Goal: Task Accomplishment & Management: Manage account settings

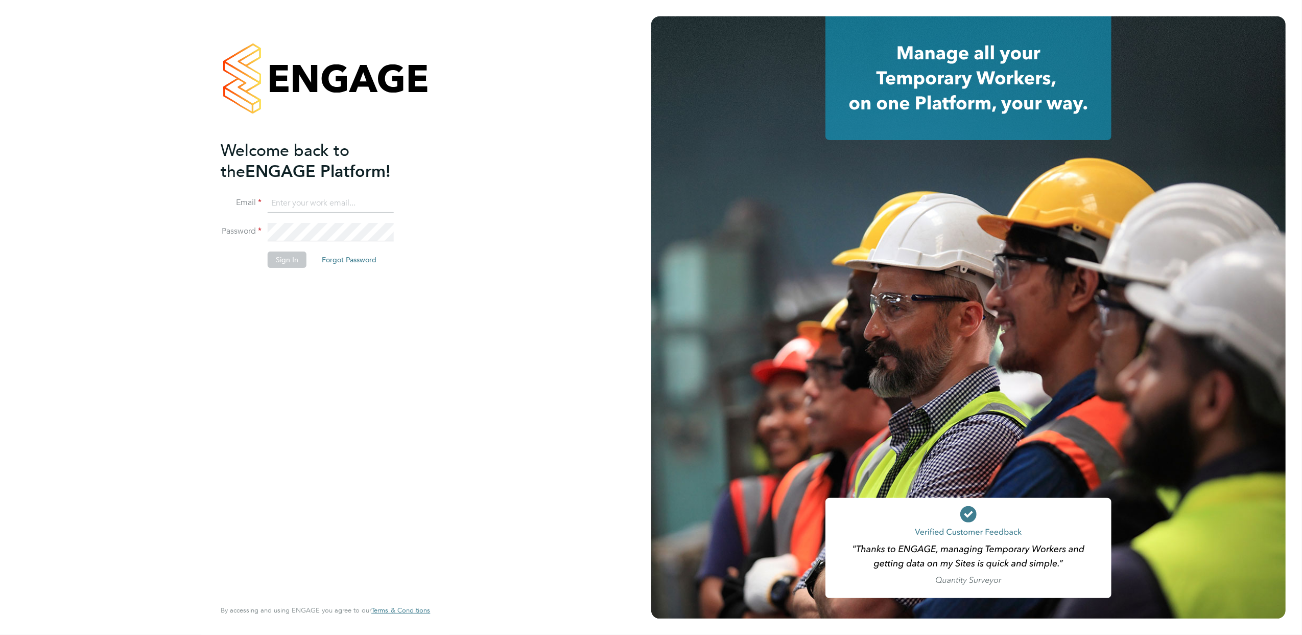
type input "alockwood@fr-group.co.uk"
click at [295, 258] on button "Sign In" at bounding box center [287, 259] width 39 height 16
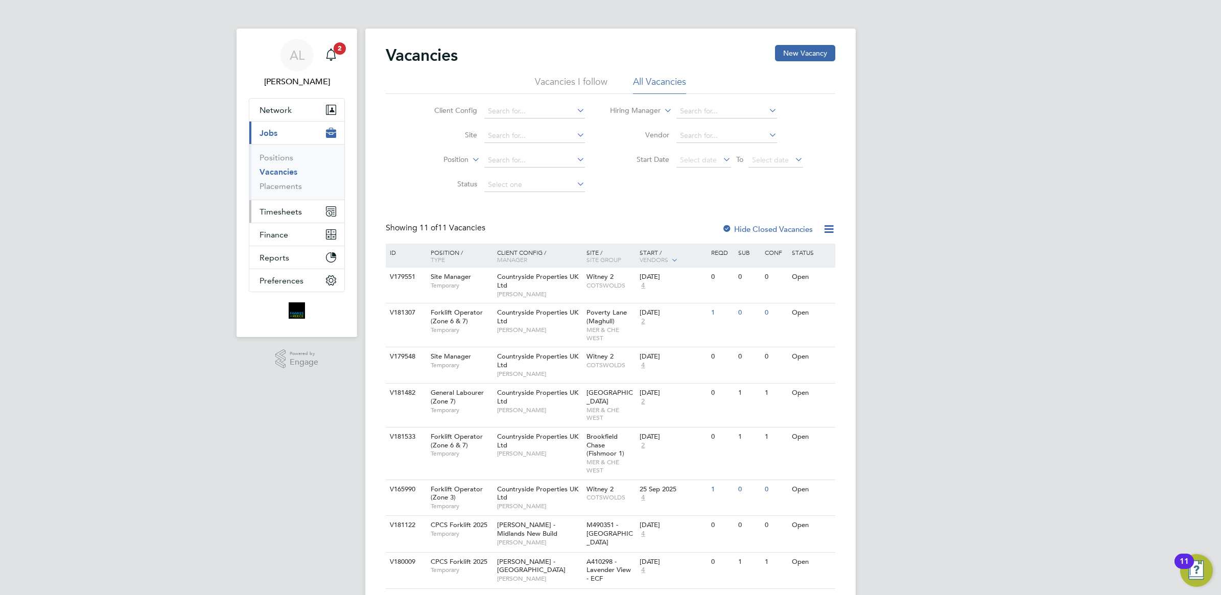
click at [265, 211] on span "Timesheets" at bounding box center [281, 212] width 42 height 10
click at [281, 179] on link "Timesheets" at bounding box center [281, 181] width 42 height 10
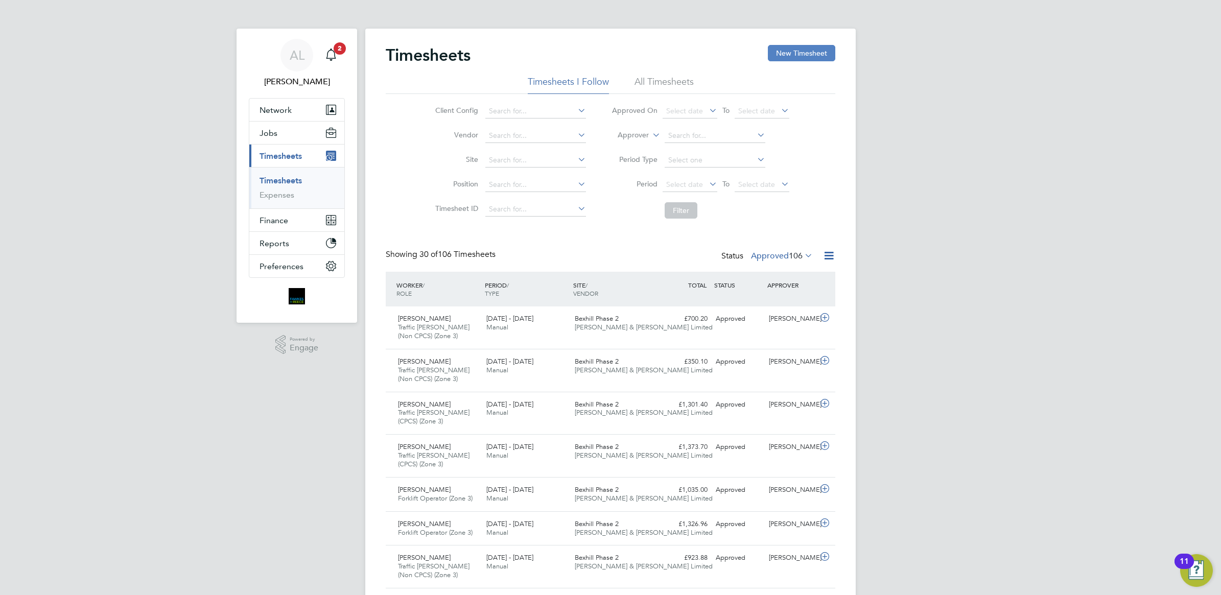
click at [789, 54] on button "New Timesheet" at bounding box center [801, 53] width 67 height 16
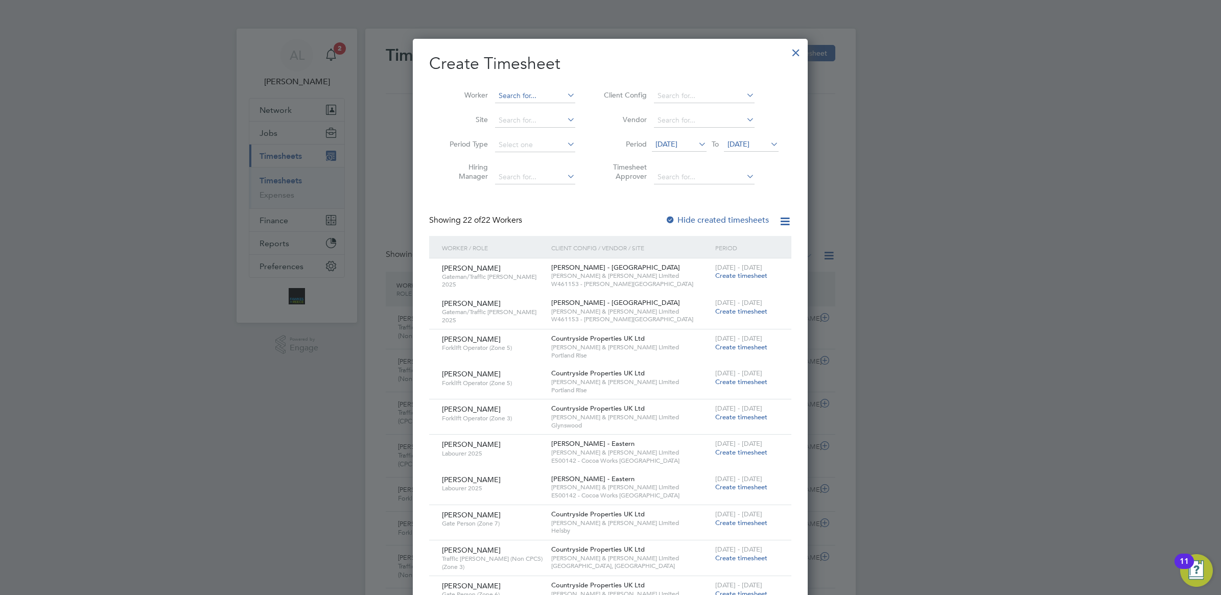
click at [548, 121] on li "Kow [PERSON_NAME]" at bounding box center [543, 123] width 96 height 14
type input "[PERSON_NAME]"
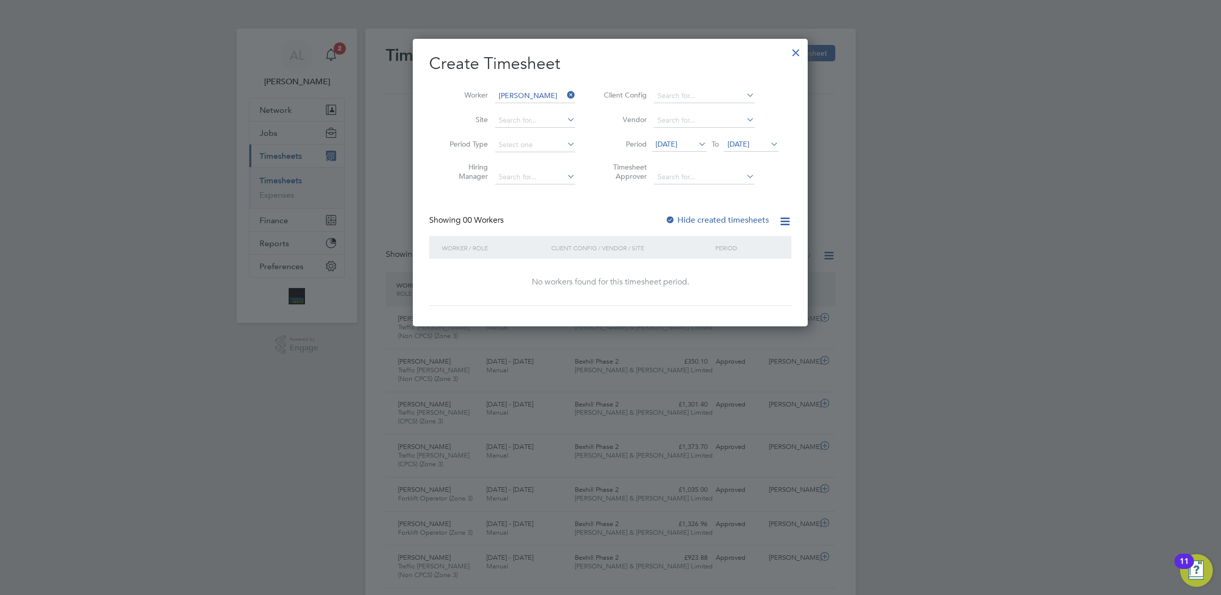
click at [688, 220] on label "Hide created timesheets" at bounding box center [717, 220] width 104 height 10
click at [672, 141] on span "[DATE]" at bounding box center [667, 143] width 22 height 9
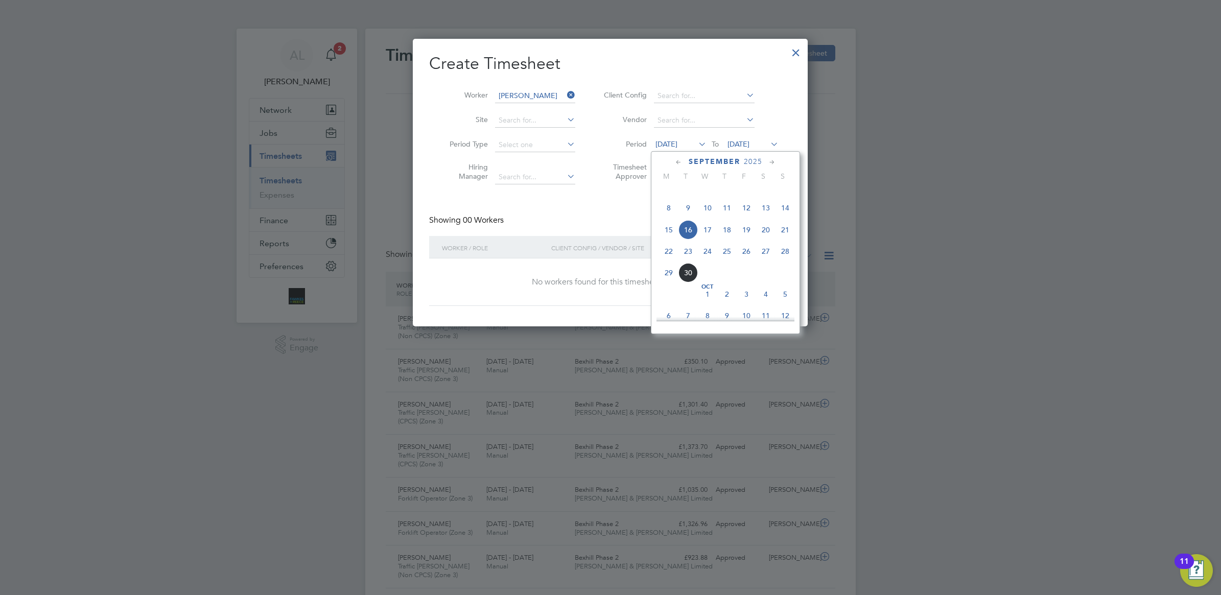
click at [667, 261] on span "22" at bounding box center [668, 251] width 19 height 19
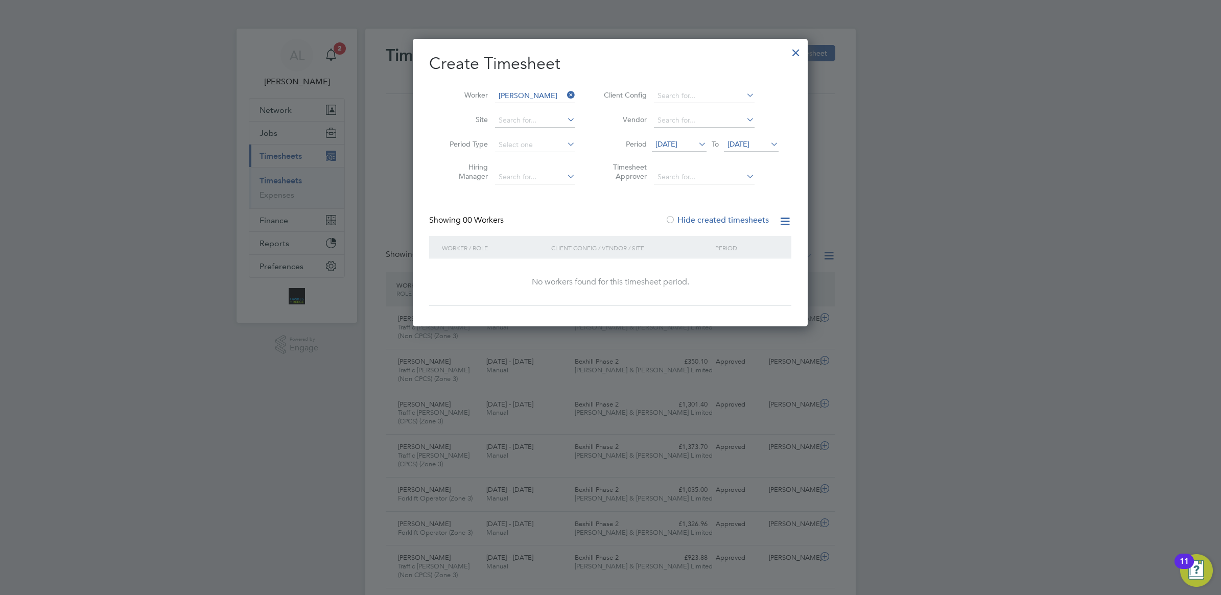
click at [749, 150] on span "[DATE]" at bounding box center [751, 145] width 55 height 14
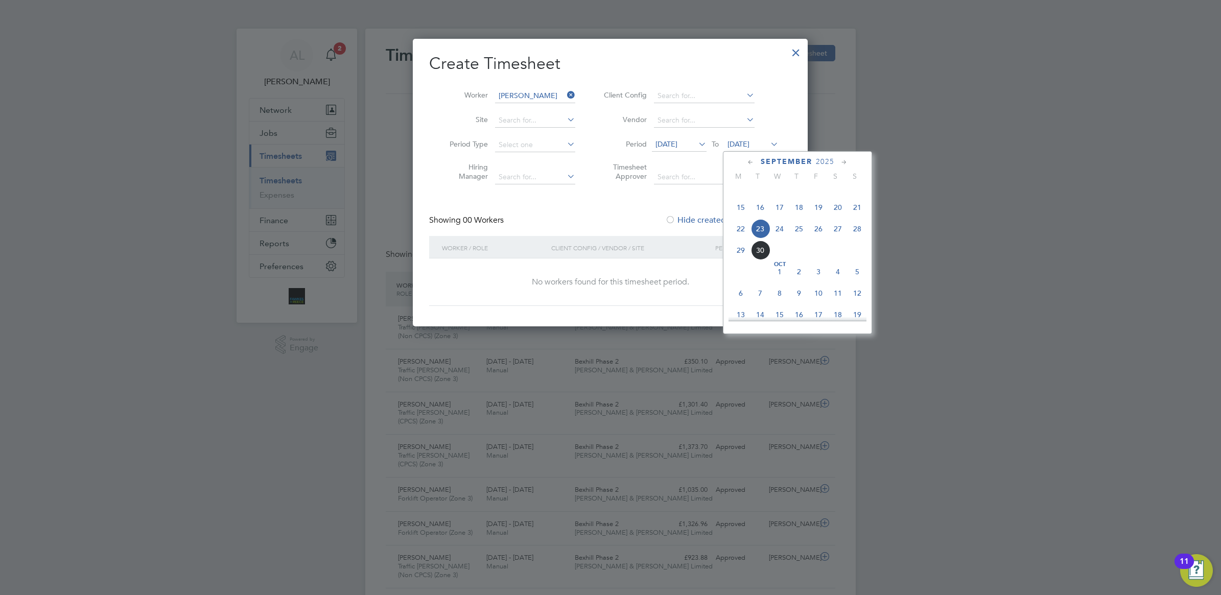
click at [855, 239] on span "28" at bounding box center [857, 228] width 19 height 19
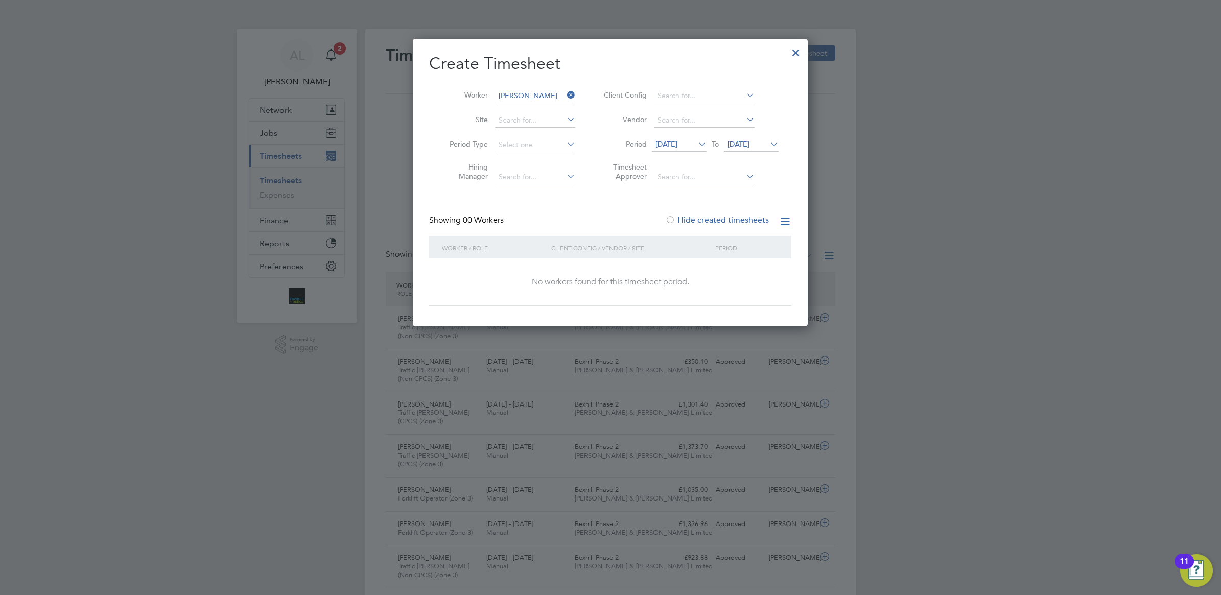
click at [792, 54] on div at bounding box center [796, 50] width 18 height 18
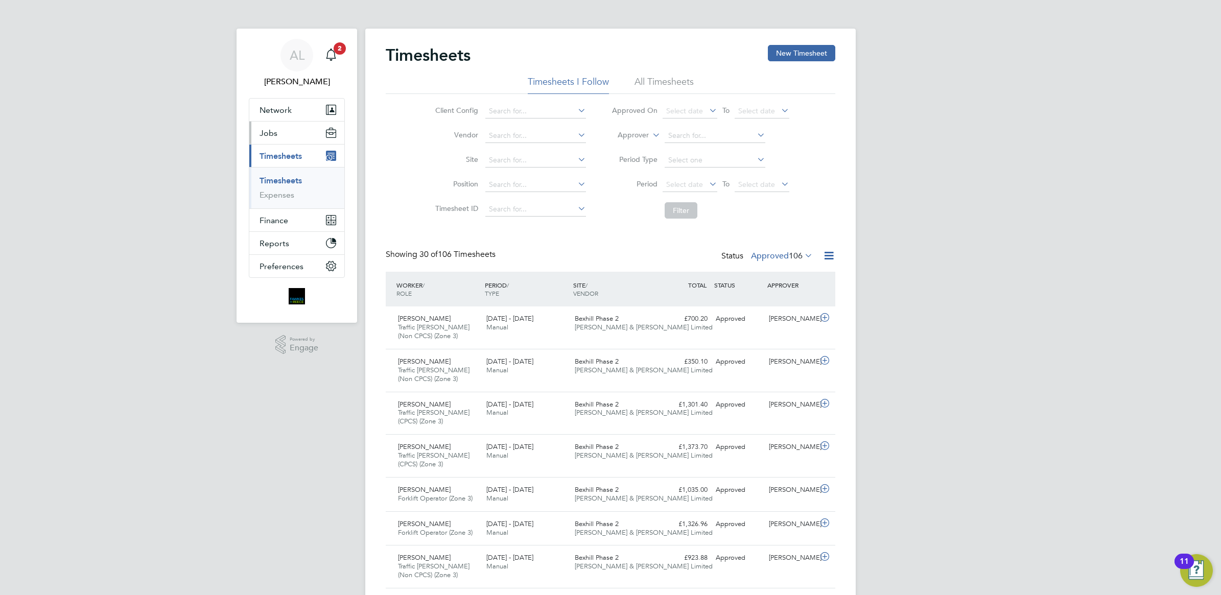
click at [284, 136] on button "Jobs" at bounding box center [296, 133] width 95 height 22
click at [283, 187] on link "Placements" at bounding box center [281, 186] width 42 height 10
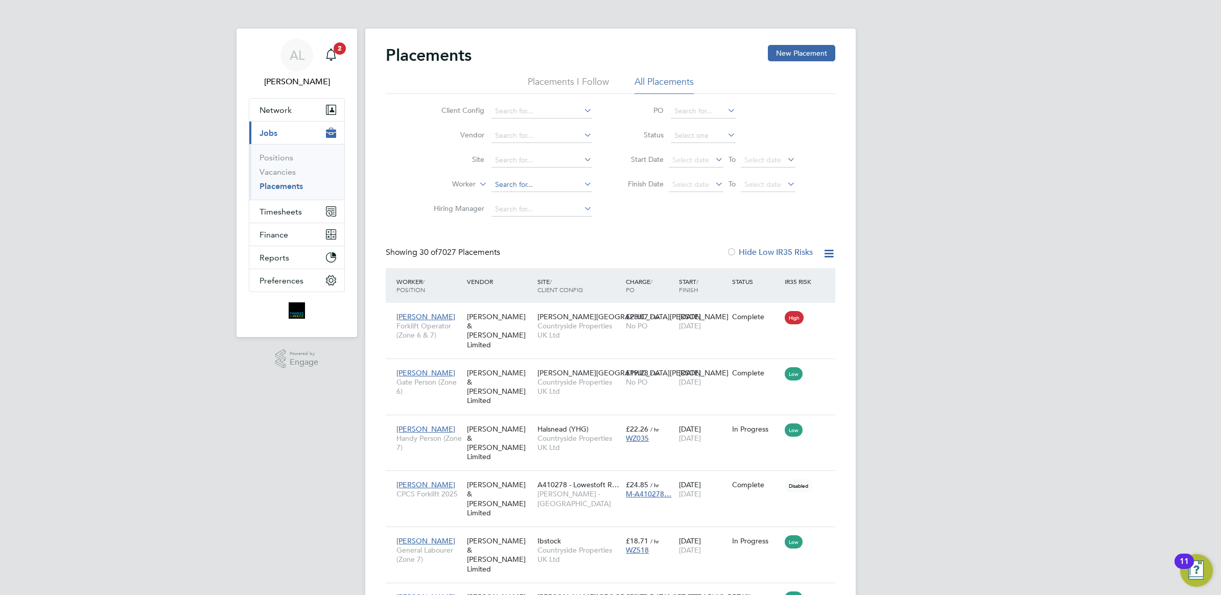
click at [520, 180] on input at bounding box center [542, 185] width 101 height 14
click at [530, 215] on li "Kow [PERSON_NAME]" at bounding box center [542, 212] width 102 height 14
type input "[PERSON_NAME]"
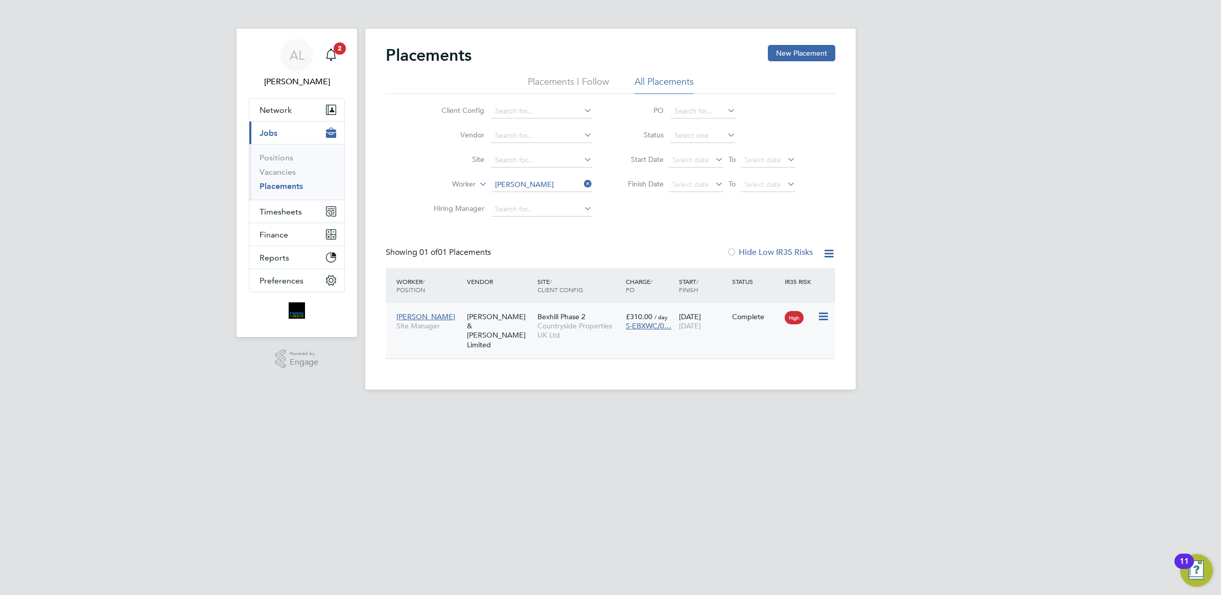
click at [721, 324] on div "[DATE] [DATE]" at bounding box center [702, 321] width 53 height 29
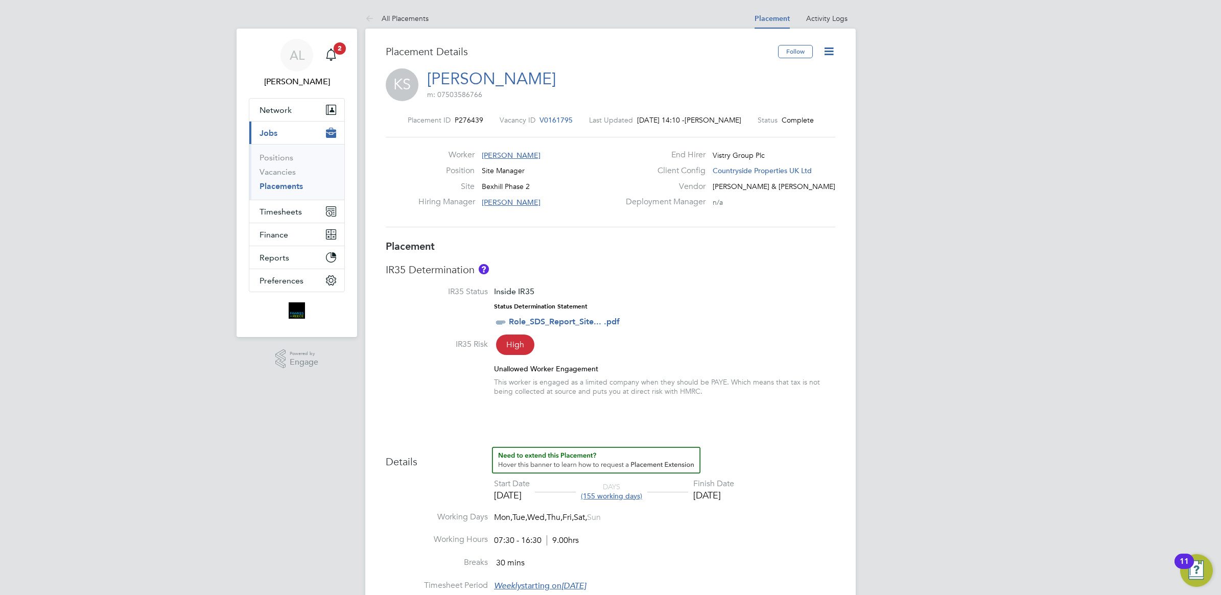
click at [285, 190] on link "Placements" at bounding box center [281, 186] width 43 height 10
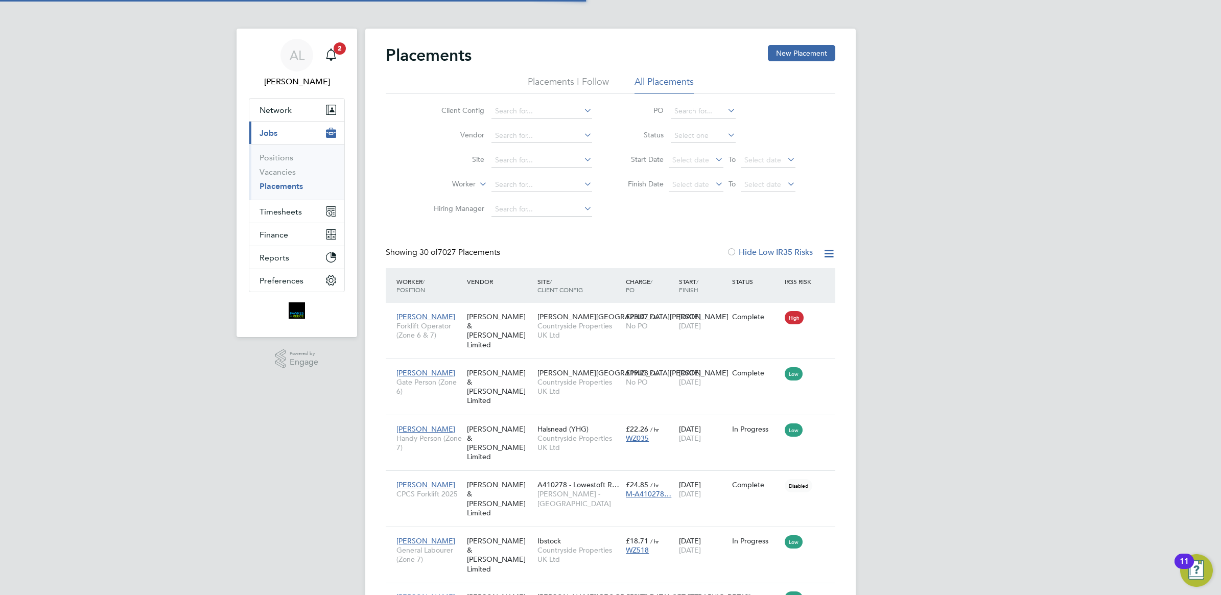
scroll to position [39, 72]
click at [292, 55] on span "AL" at bounding box center [297, 55] width 15 height 13
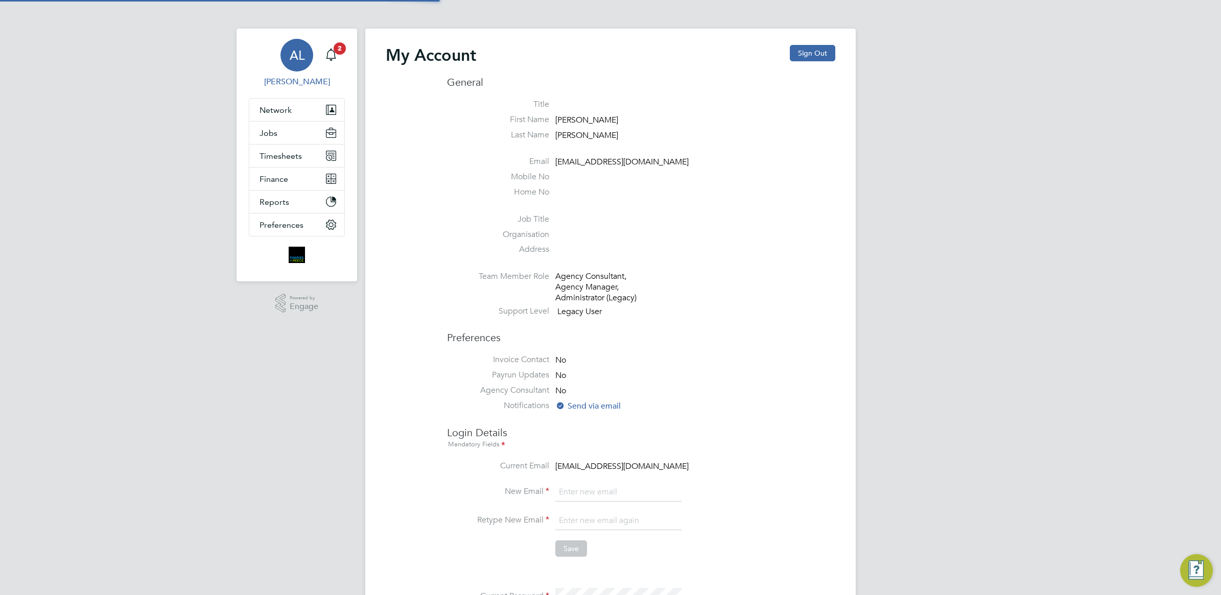
type input "alockwood@fr-group.co.uk"
click at [310, 153] on button "Timesheets" at bounding box center [296, 156] width 95 height 22
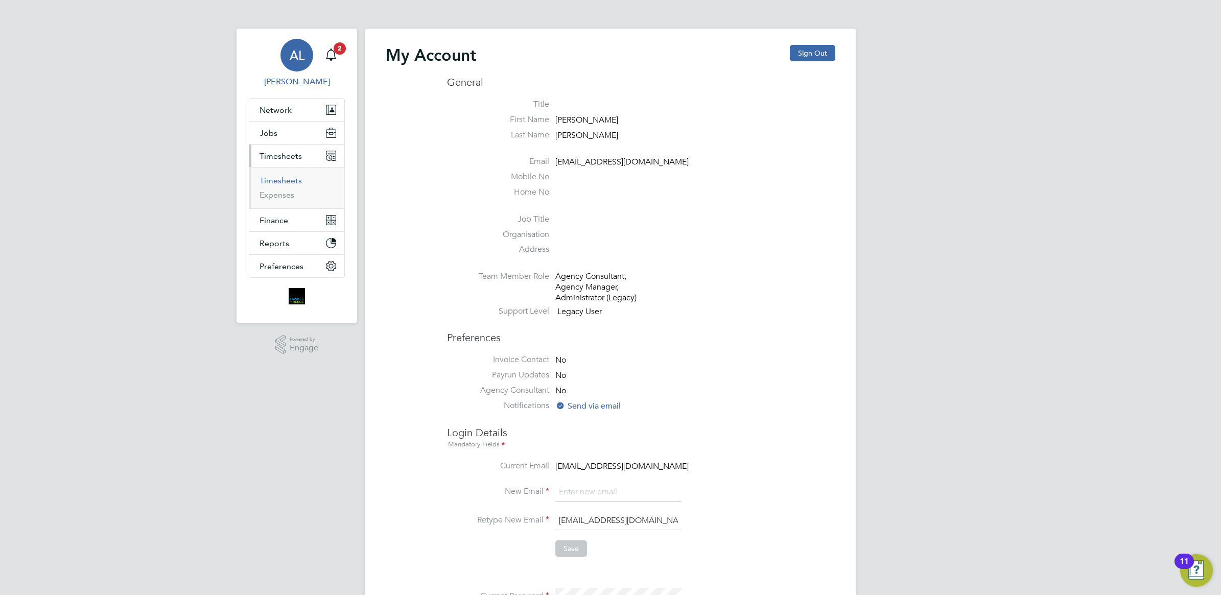
click at [285, 182] on link "Timesheets" at bounding box center [281, 181] width 42 height 10
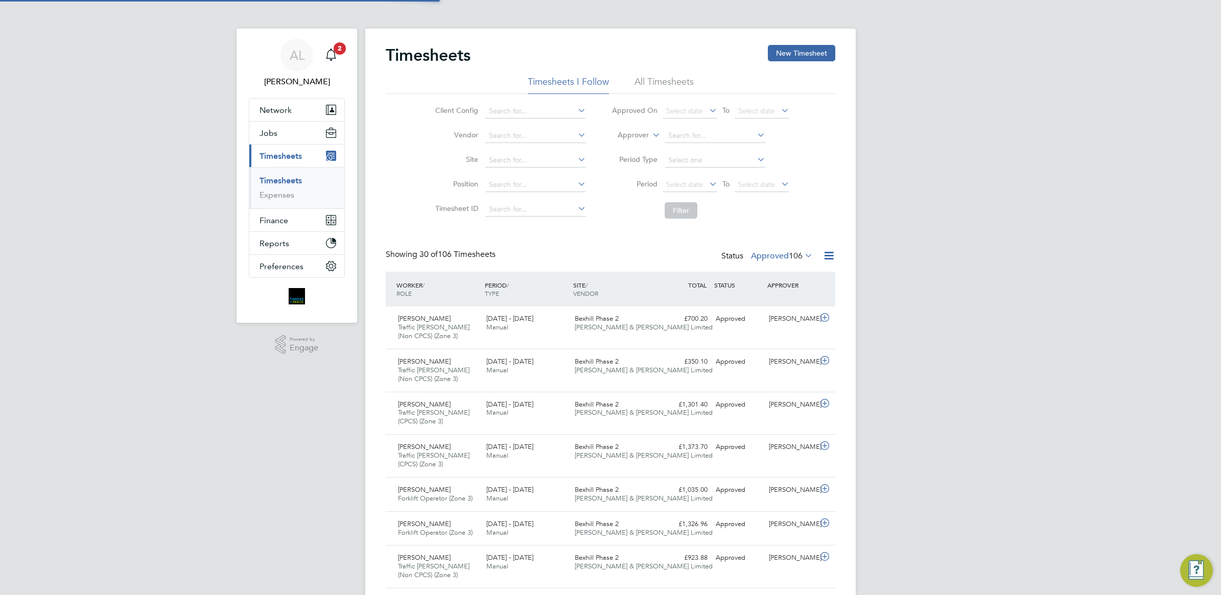
scroll to position [34, 88]
click at [283, 154] on span "Timesheets" at bounding box center [281, 156] width 42 height 10
click at [333, 57] on icon "Main navigation" at bounding box center [331, 55] width 12 height 12
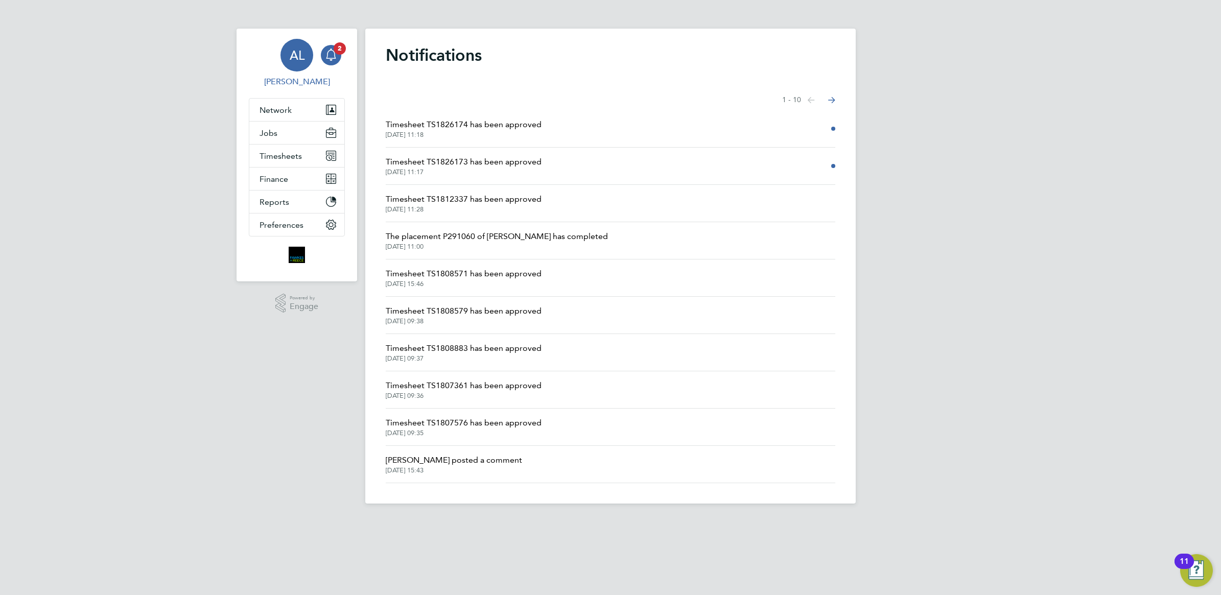
click at [299, 59] on span "AL" at bounding box center [297, 55] width 15 height 13
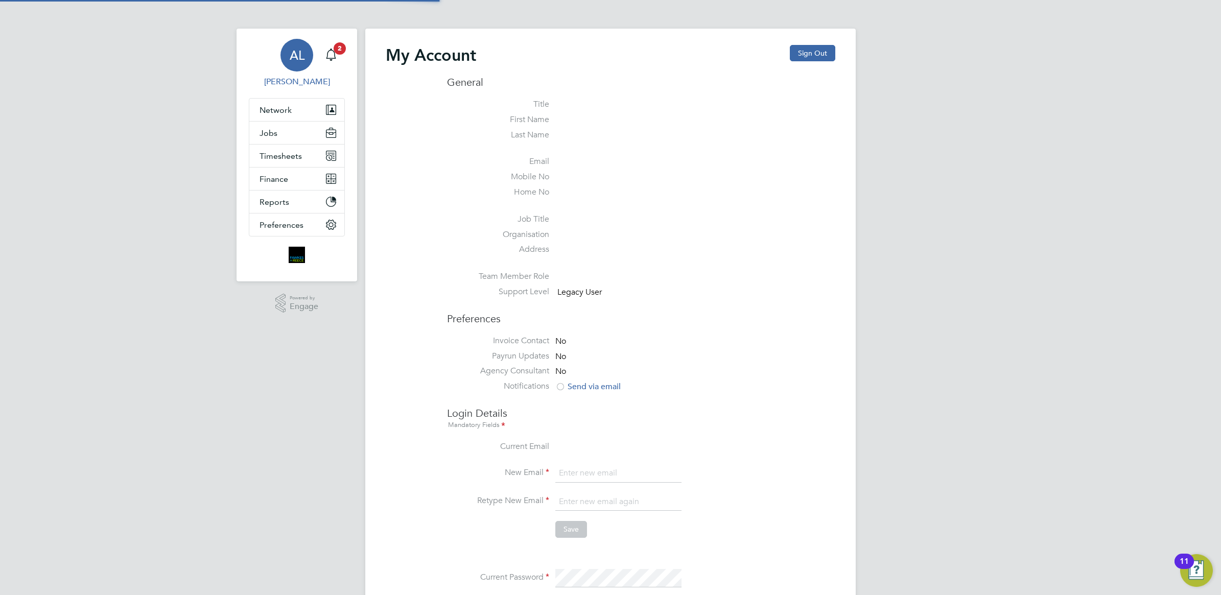
type input "alockwood@fr-group.co.uk"
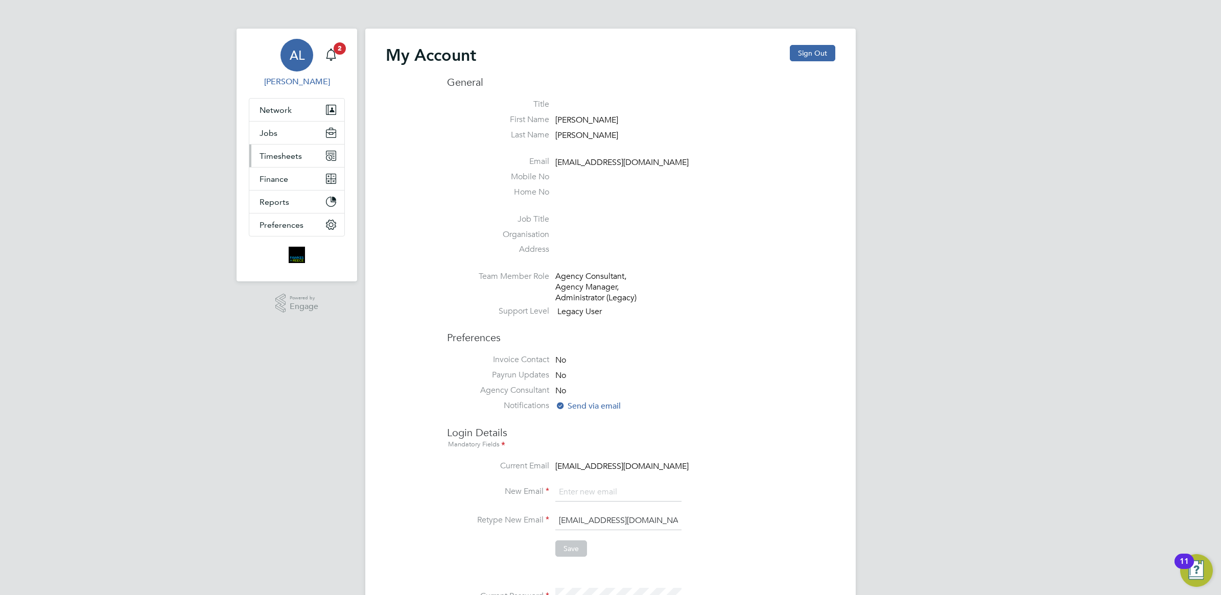
click at [285, 161] on button "Timesheets" at bounding box center [296, 156] width 95 height 22
click at [292, 182] on link "Timesheets" at bounding box center [281, 181] width 42 height 10
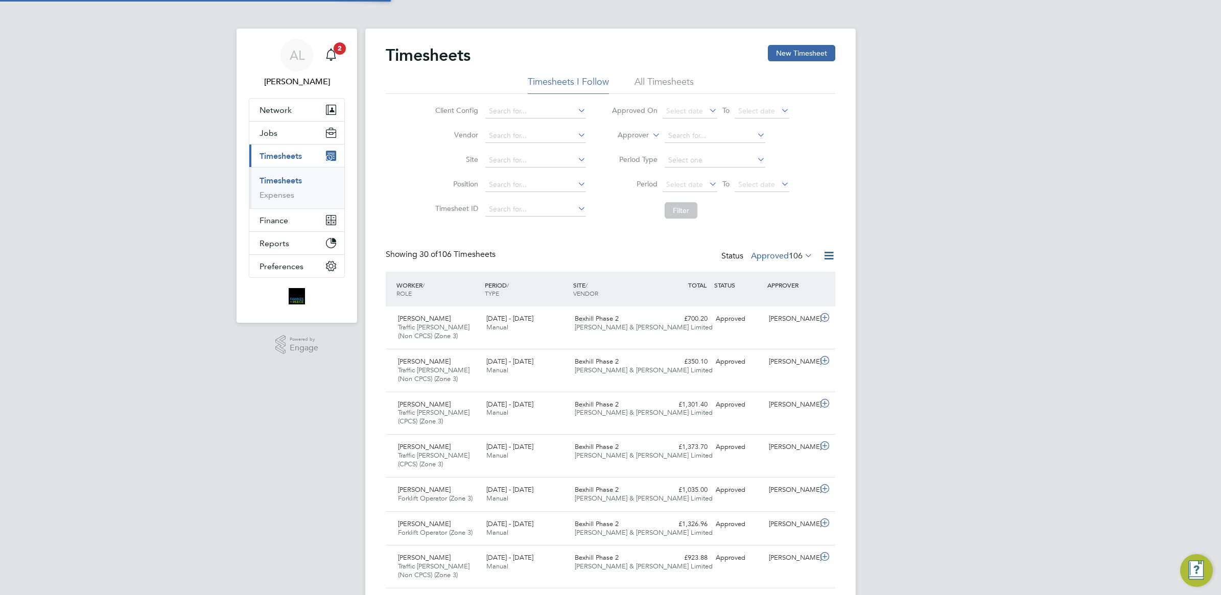
scroll to position [34, 88]
